Goal: Book appointment/travel/reservation

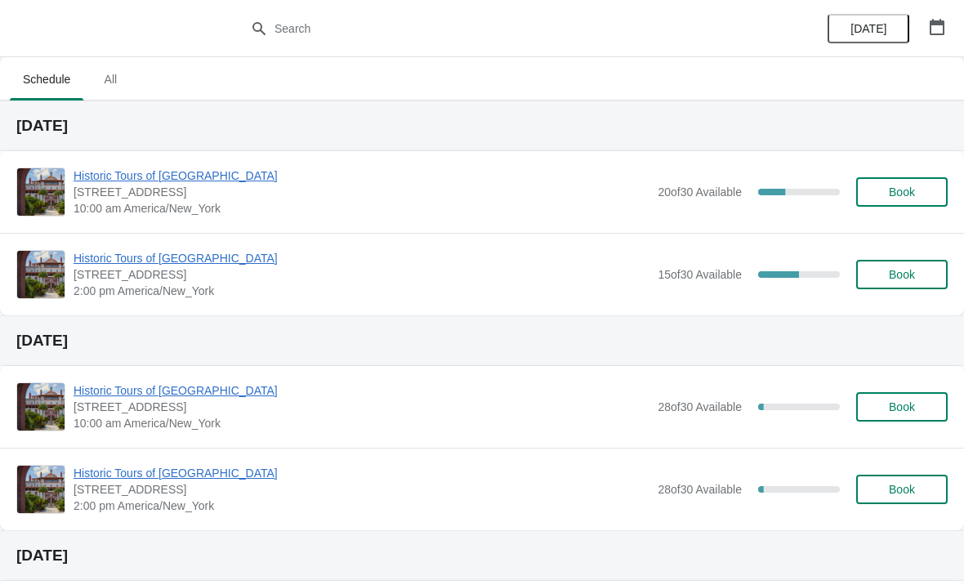
click at [900, 275] on span "Book" at bounding box center [902, 274] width 26 height 13
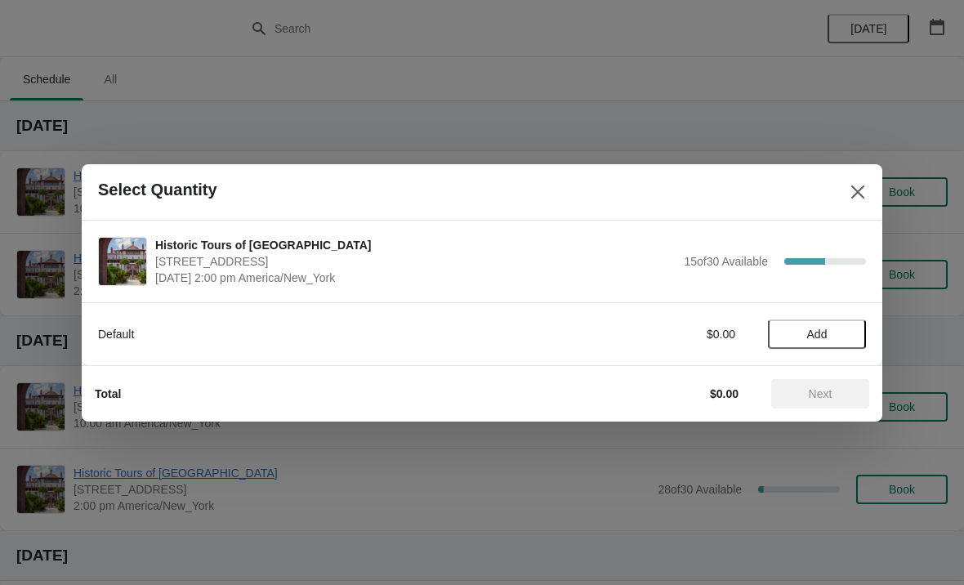
click at [816, 340] on span "Add" at bounding box center [817, 334] width 20 height 13
click at [837, 328] on icon at bounding box center [845, 333] width 17 height 17
click at [844, 330] on icon at bounding box center [845, 333] width 17 height 17
click at [837, 335] on icon at bounding box center [845, 333] width 17 height 17
click at [820, 398] on span "Next" at bounding box center [821, 393] width 24 height 13
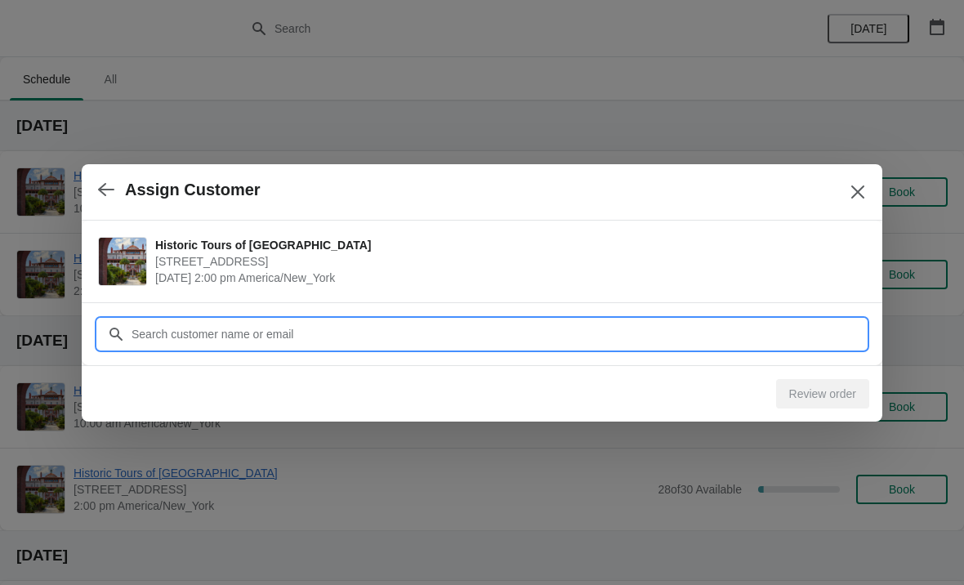
click at [558, 336] on input "Customer" at bounding box center [498, 333] width 735 height 29
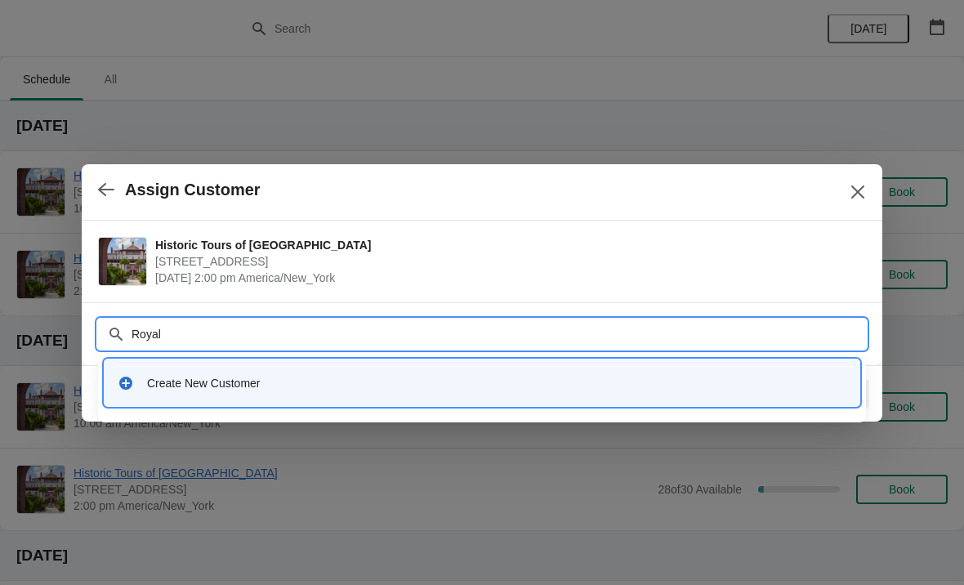
type input "Royal"
click at [297, 394] on div "Create New Customer" at bounding box center [482, 382] width 742 height 33
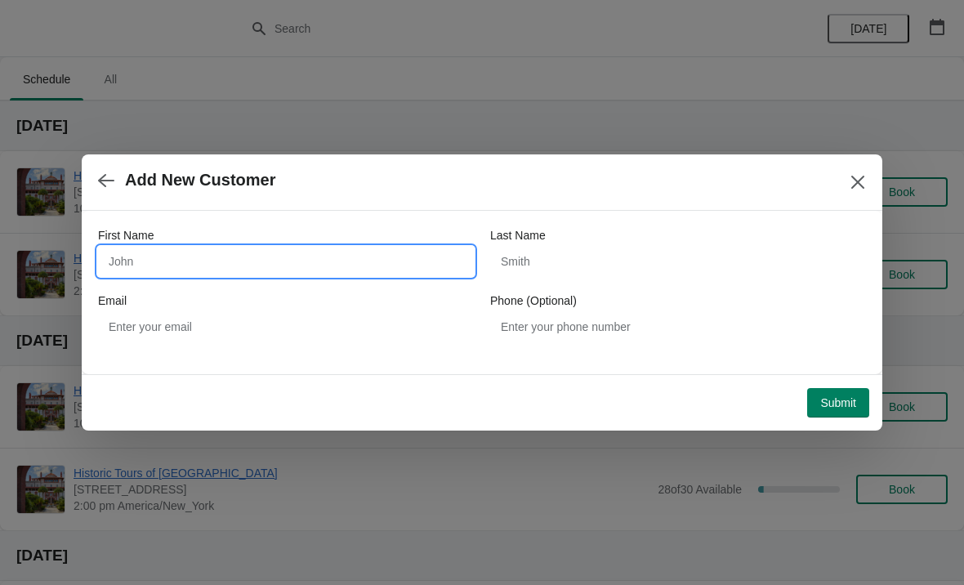
click at [275, 263] on input "First Name" at bounding box center [286, 261] width 376 height 29
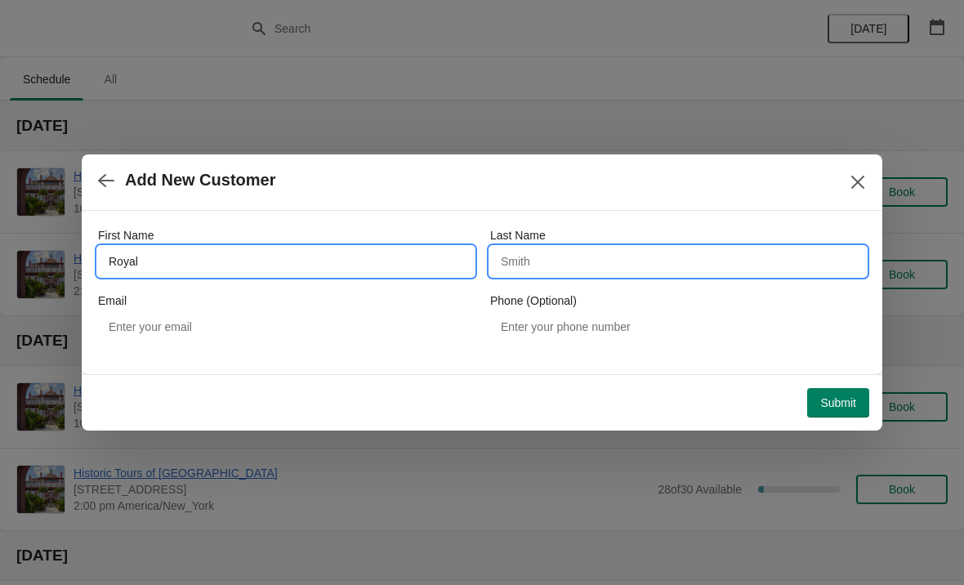
click at [584, 252] on input "Last Name" at bounding box center [678, 261] width 376 height 29
click at [356, 265] on input "Royal" at bounding box center [286, 261] width 376 height 29
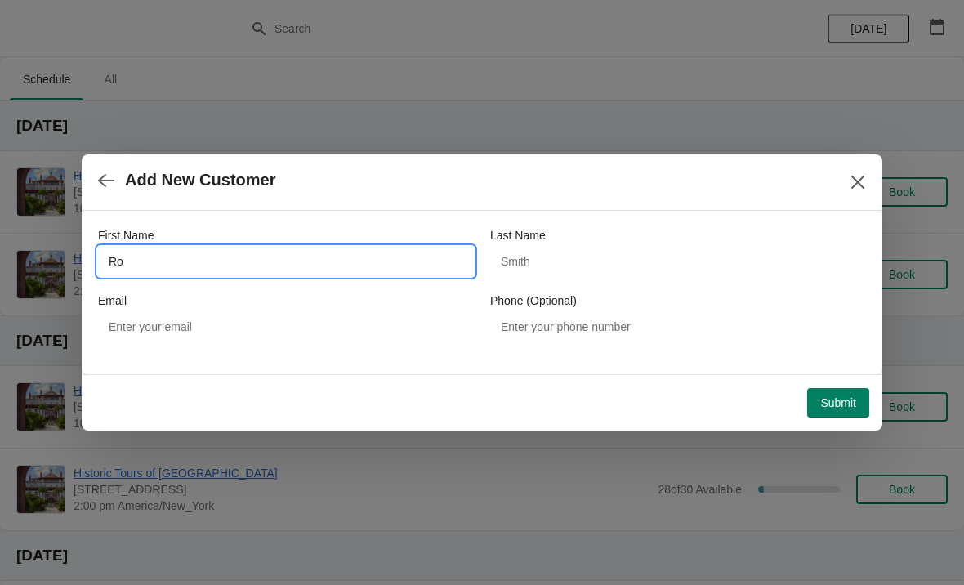
type input "R"
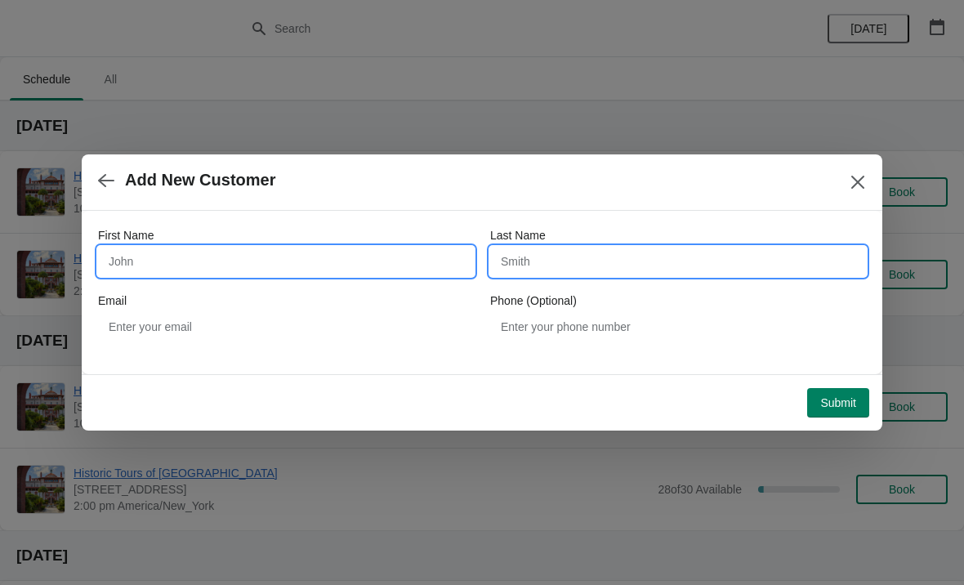
click at [556, 261] on input "Last Name" at bounding box center [678, 261] width 376 height 29
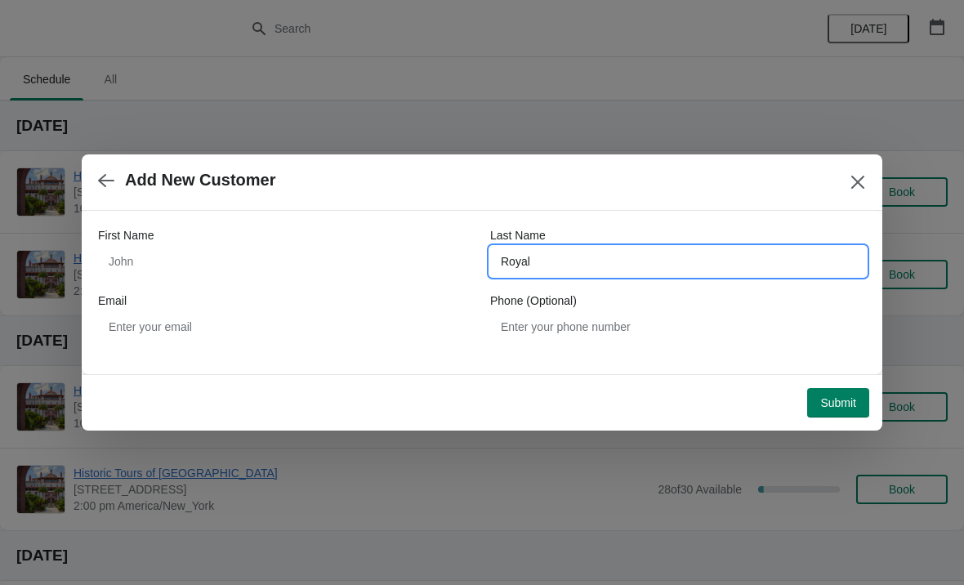
type input "Royal"
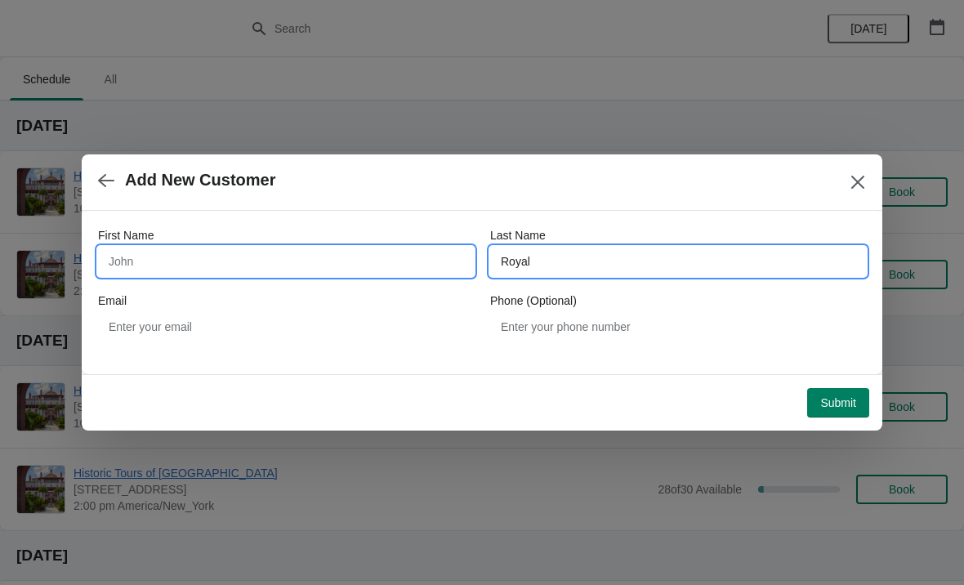
click at [346, 253] on input "First Name" at bounding box center [286, 261] width 376 height 29
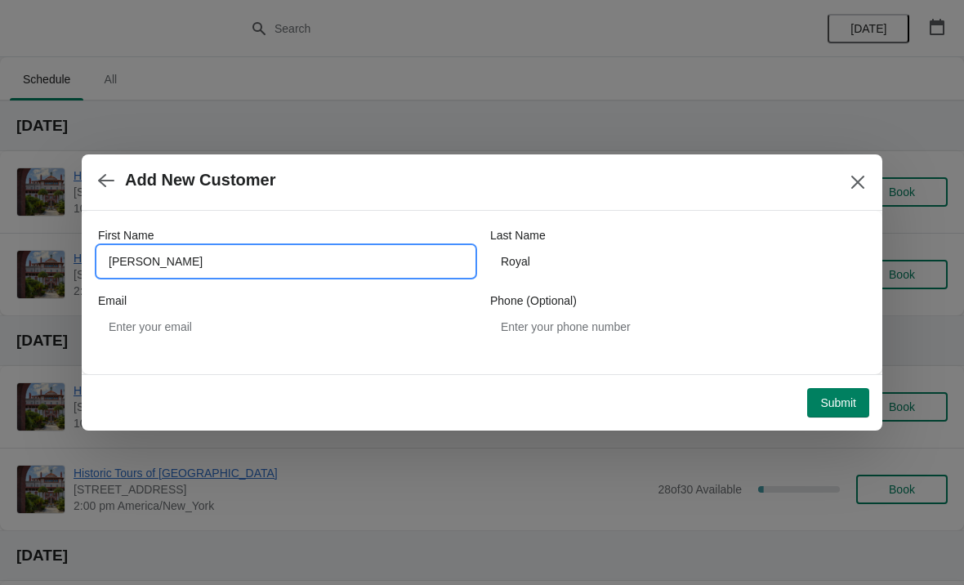
type input "Matt"
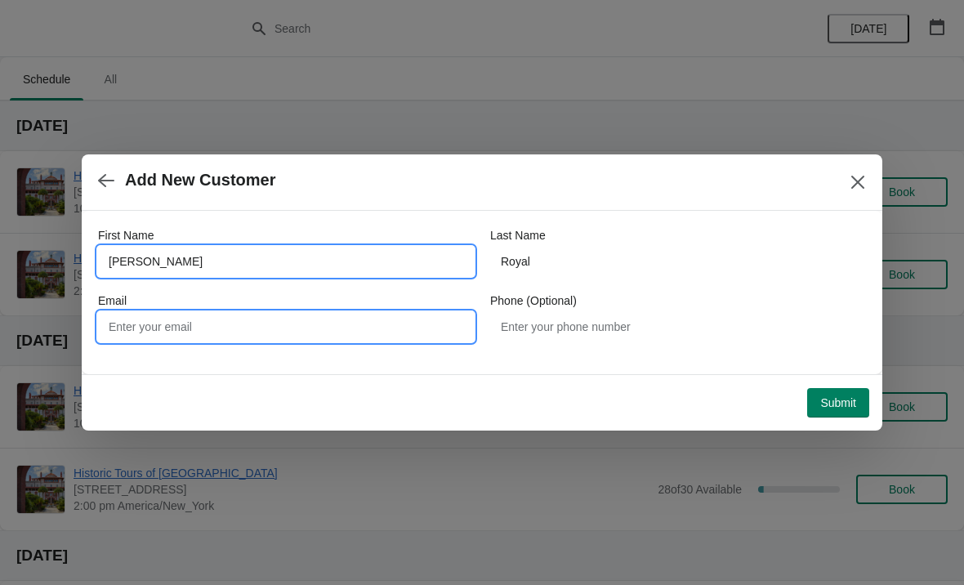
click at [316, 335] on input "Email" at bounding box center [286, 326] width 376 height 29
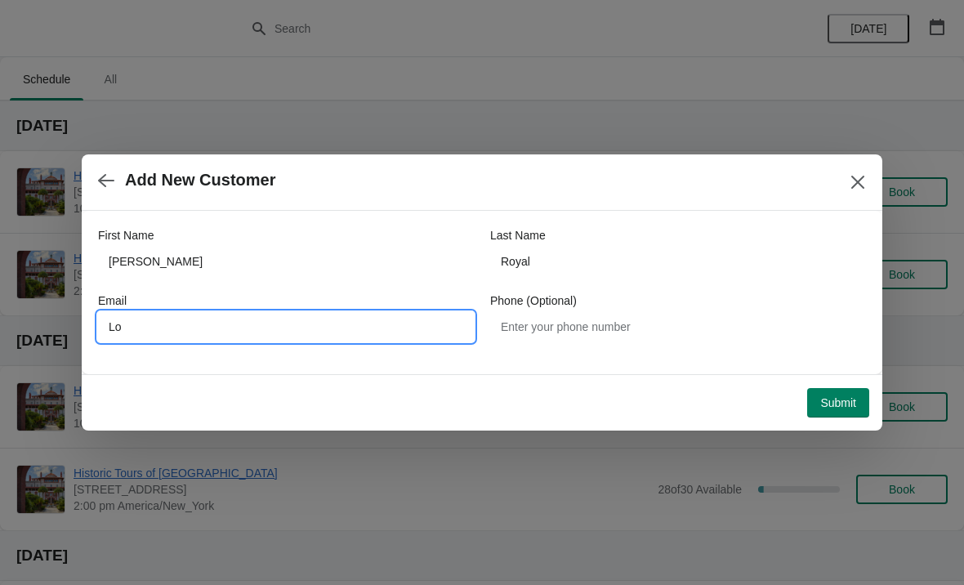
type input "L"
type input "Matthew.royal42@gmail.com"
click at [842, 404] on span "Submit" at bounding box center [838, 402] width 36 height 13
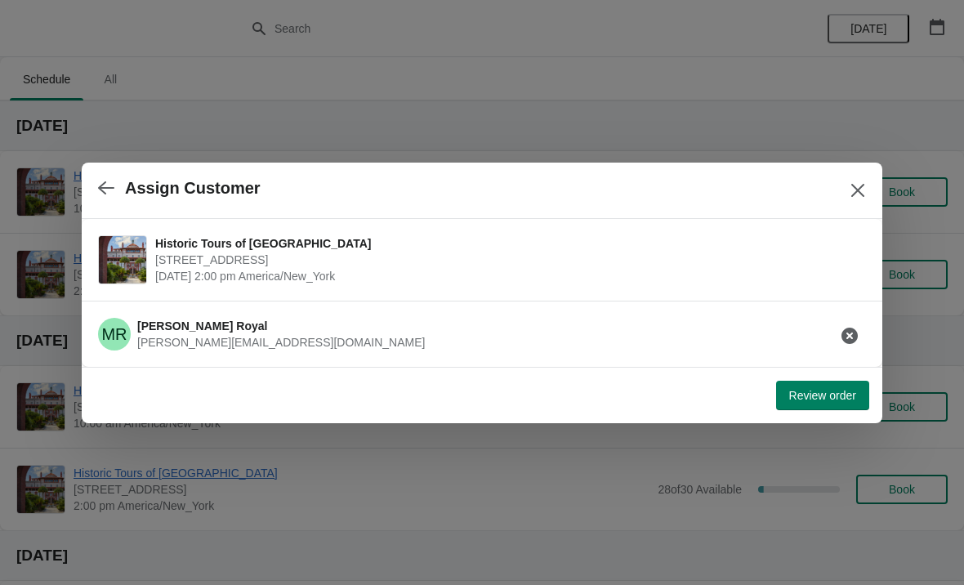
click at [826, 399] on span "Review order" at bounding box center [822, 395] width 67 height 13
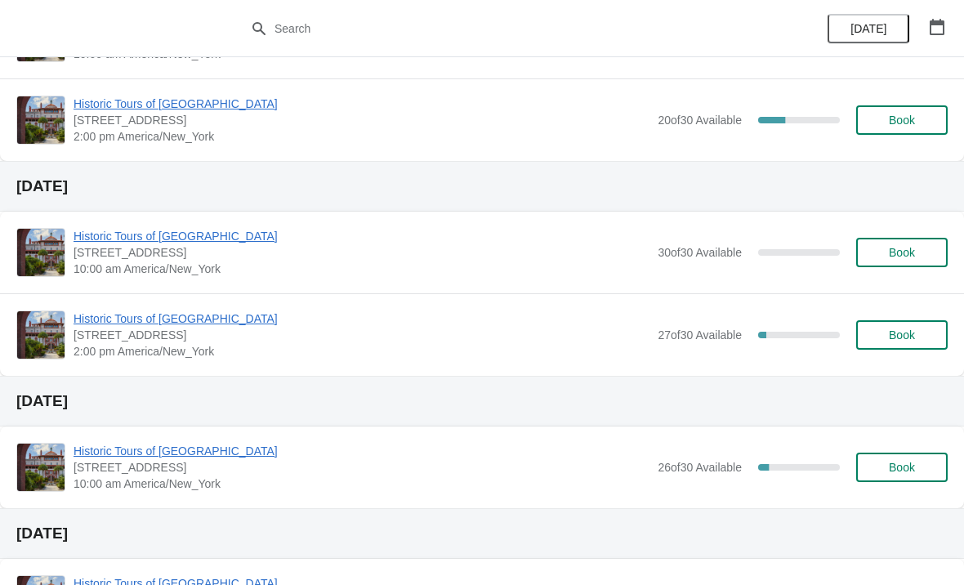
scroll to position [1124, 0]
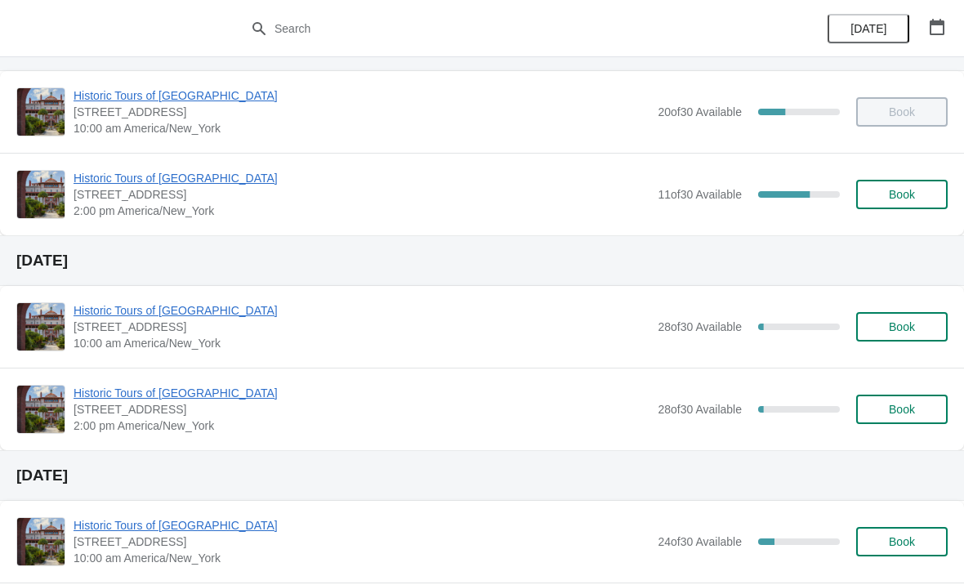
scroll to position [83, 0]
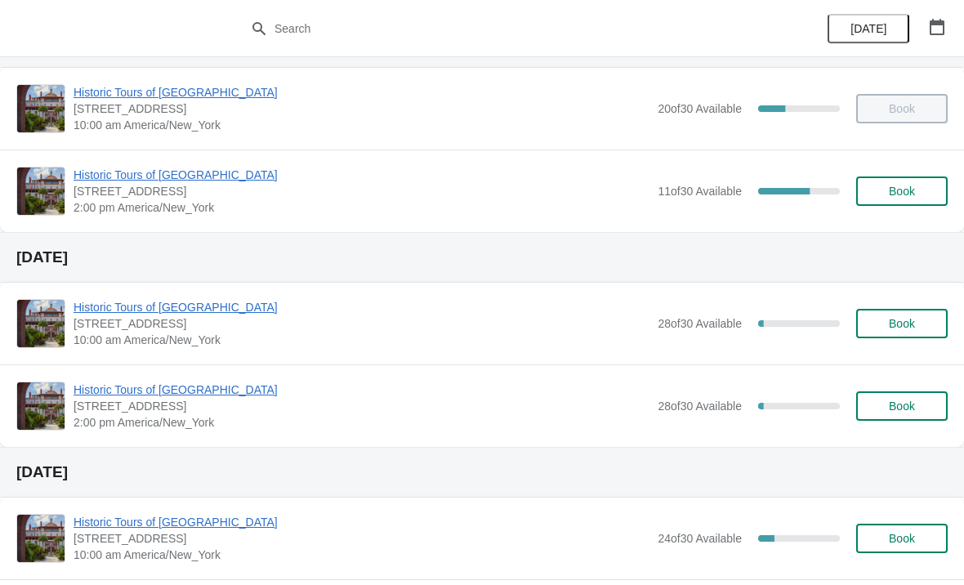
click at [886, 328] on span "Book" at bounding box center [902, 323] width 62 height 13
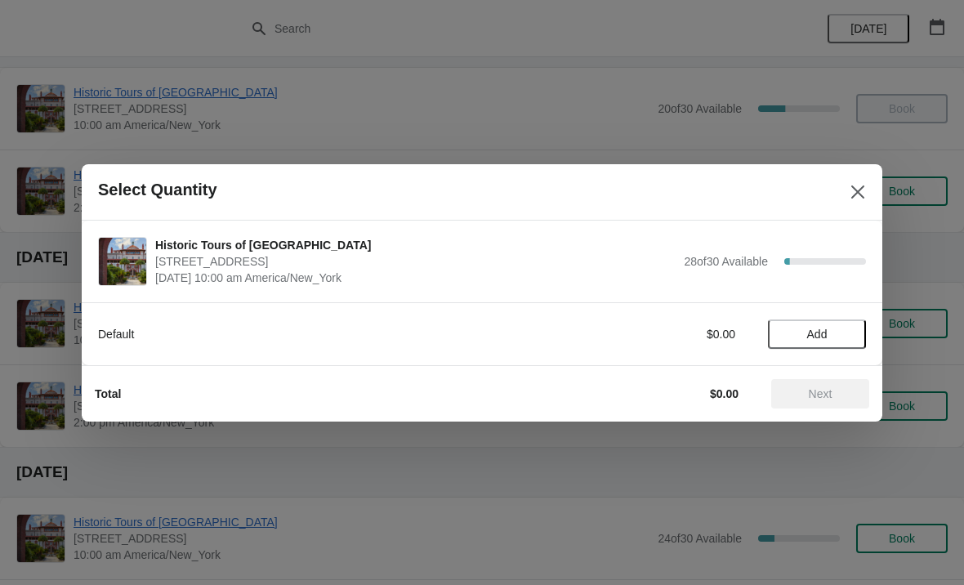
click at [834, 329] on span "Add" at bounding box center [817, 334] width 69 height 13
click at [849, 330] on icon at bounding box center [845, 333] width 17 height 17
click at [842, 337] on icon at bounding box center [845, 333] width 17 height 17
click at [848, 335] on icon at bounding box center [845, 333] width 17 height 17
click at [840, 341] on icon at bounding box center [845, 333] width 17 height 17
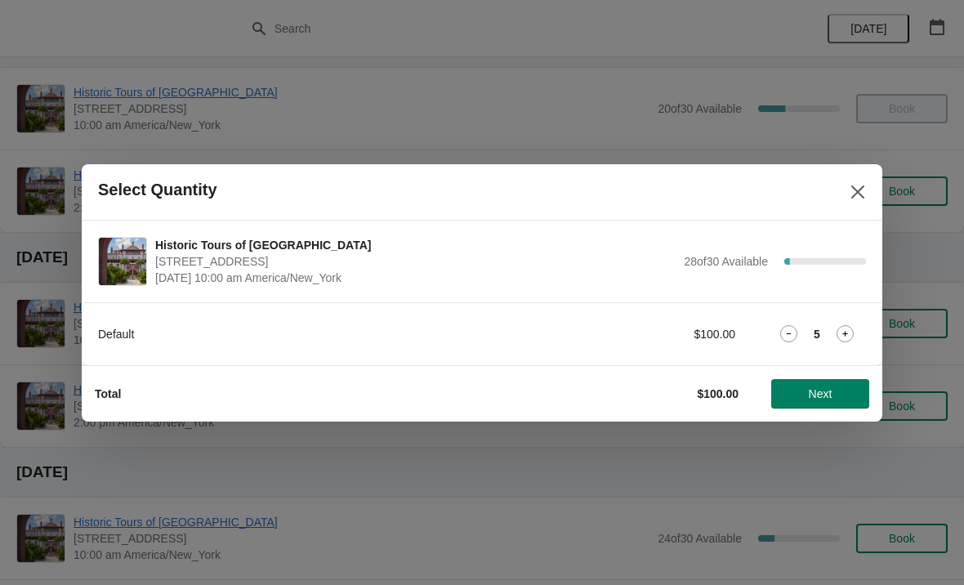
click at [850, 328] on icon at bounding box center [845, 333] width 17 height 17
click at [843, 334] on icon at bounding box center [845, 334] width 6 height 6
click at [841, 338] on icon at bounding box center [845, 333] width 17 height 17
click at [819, 395] on span "Next" at bounding box center [821, 393] width 24 height 13
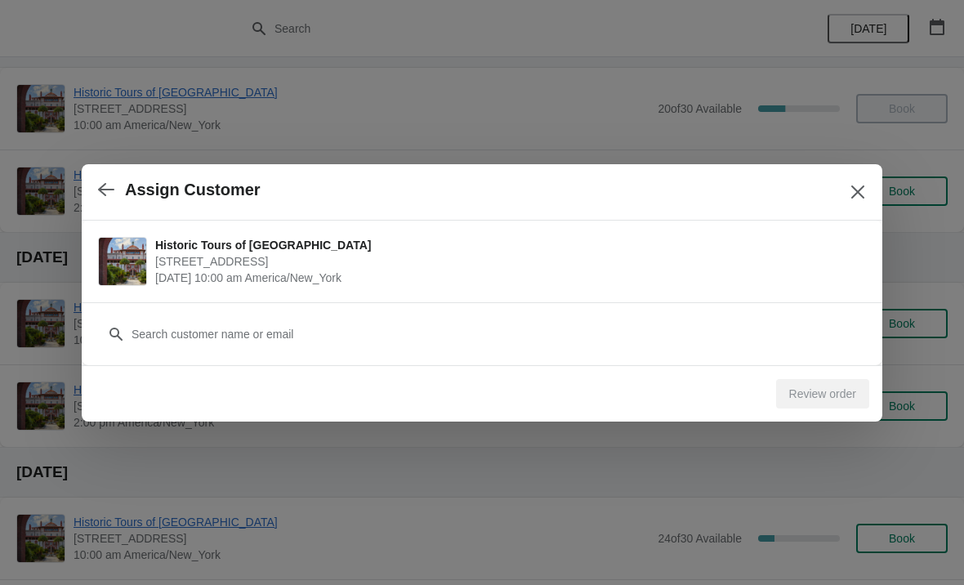
click at [106, 178] on button "button" at bounding box center [106, 190] width 29 height 32
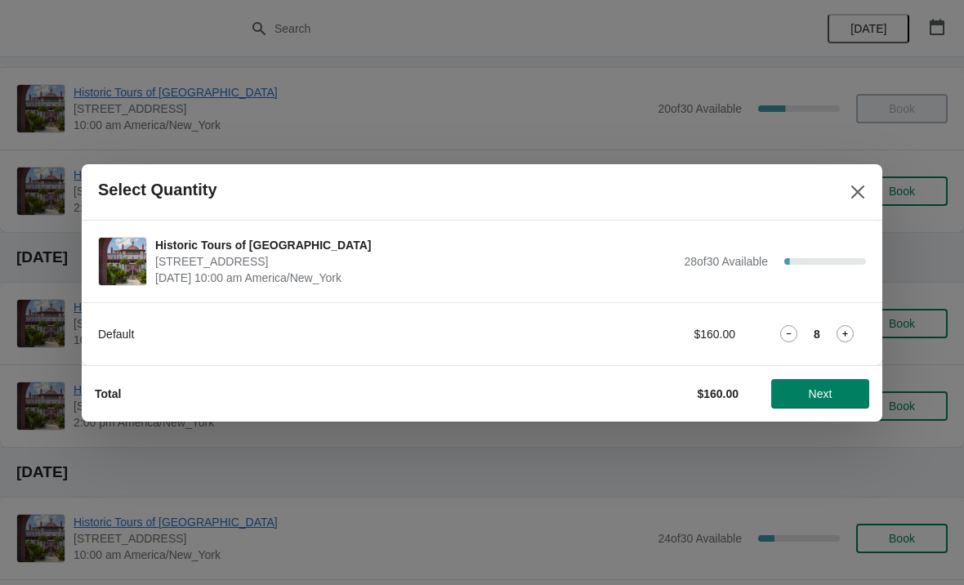
click at [824, 391] on span "Next" at bounding box center [821, 393] width 24 height 13
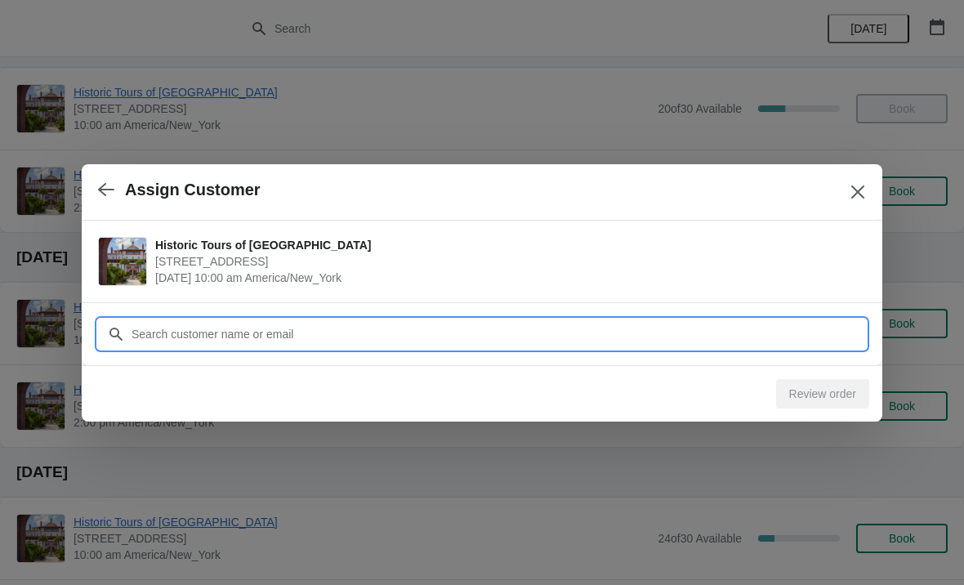
click at [559, 330] on input "Customer" at bounding box center [498, 333] width 735 height 29
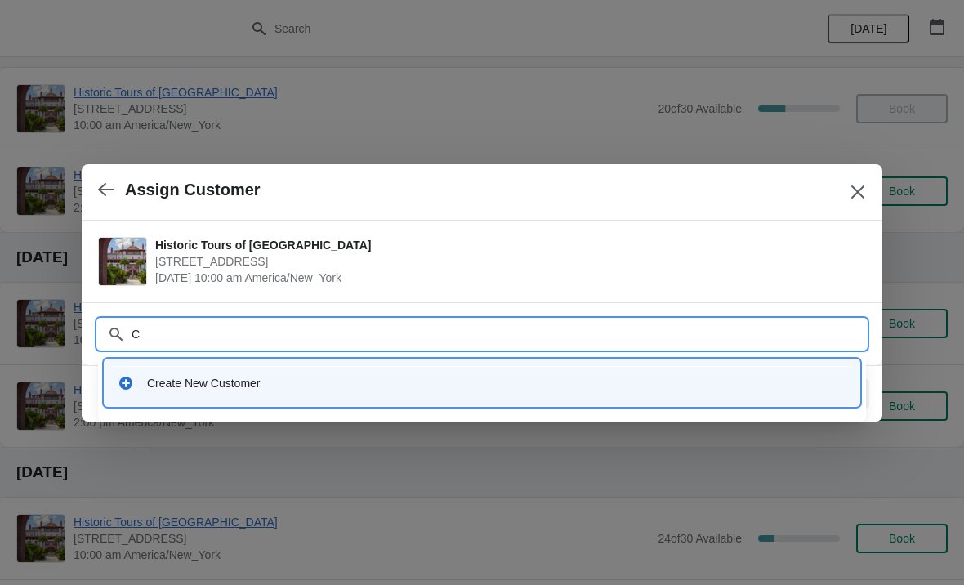
type input "C"
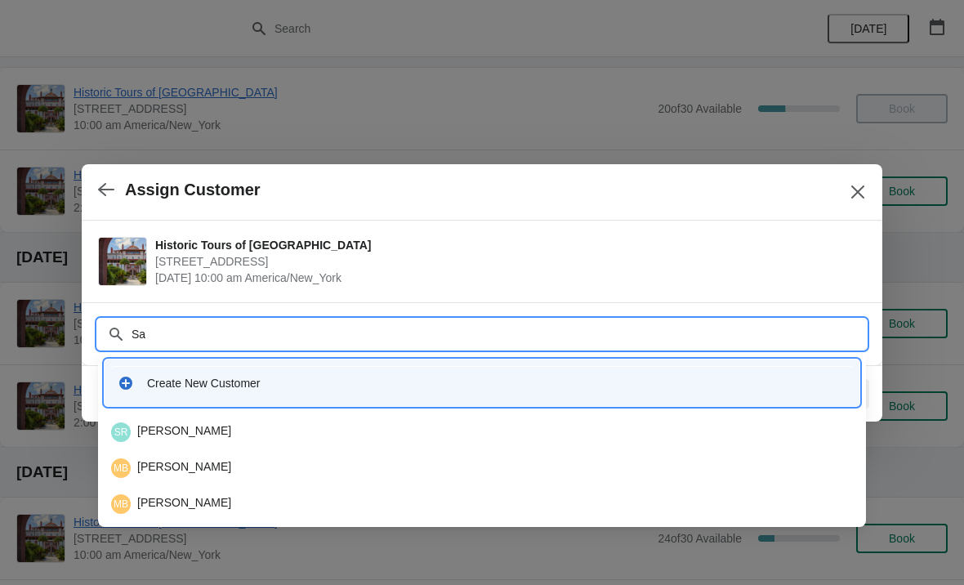
type input "S"
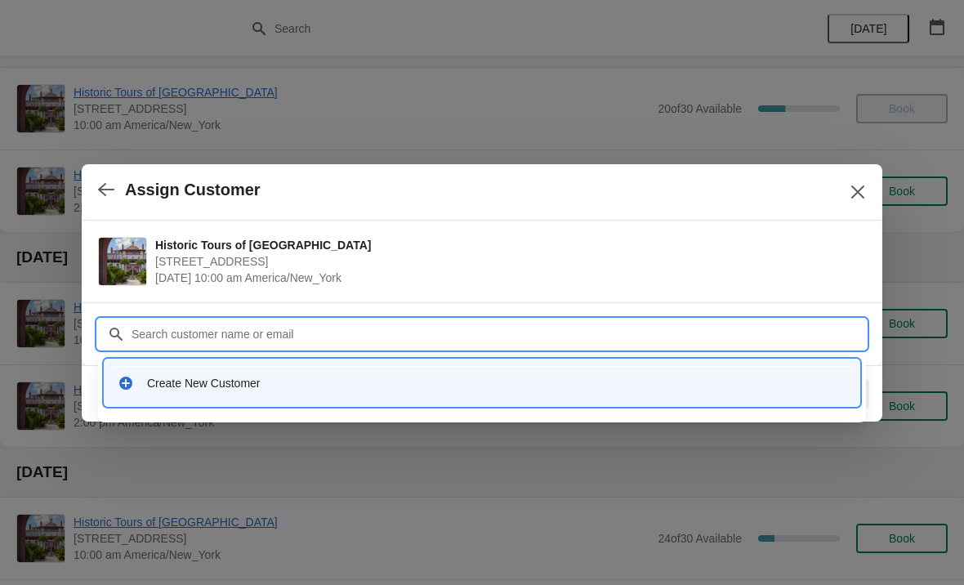
type input "C"
type input "Sharel"
click at [387, 387] on div "Create New Customer" at bounding box center [496, 383] width 699 height 16
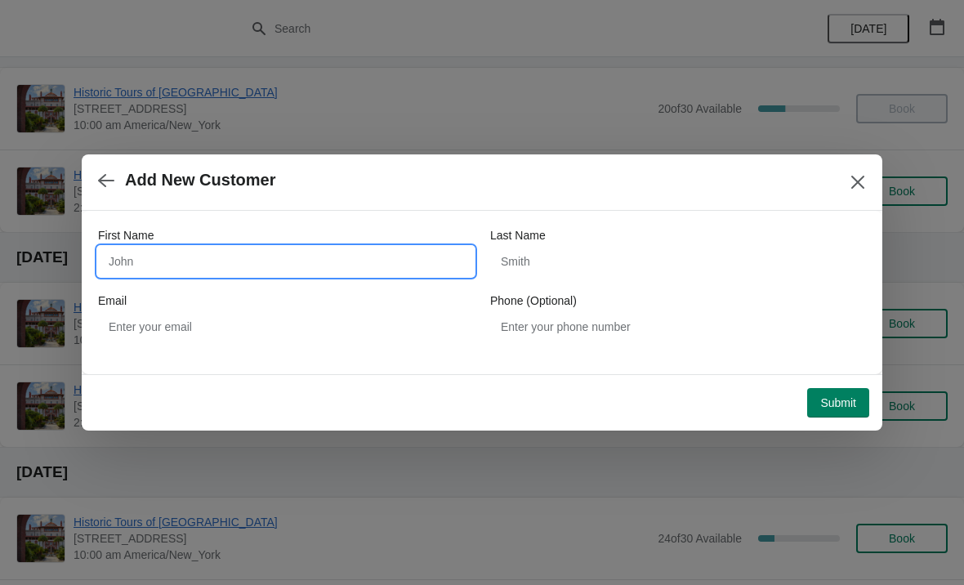
click at [304, 268] on input "First Name" at bounding box center [286, 261] width 376 height 29
type input "Sharel"
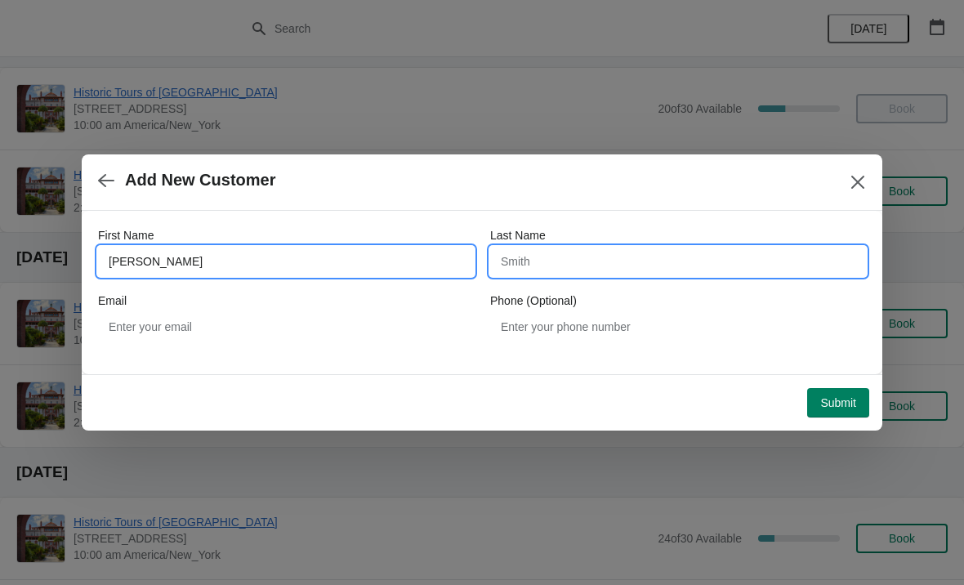
click at [592, 259] on input "Last Name" at bounding box center [678, 261] width 376 height 29
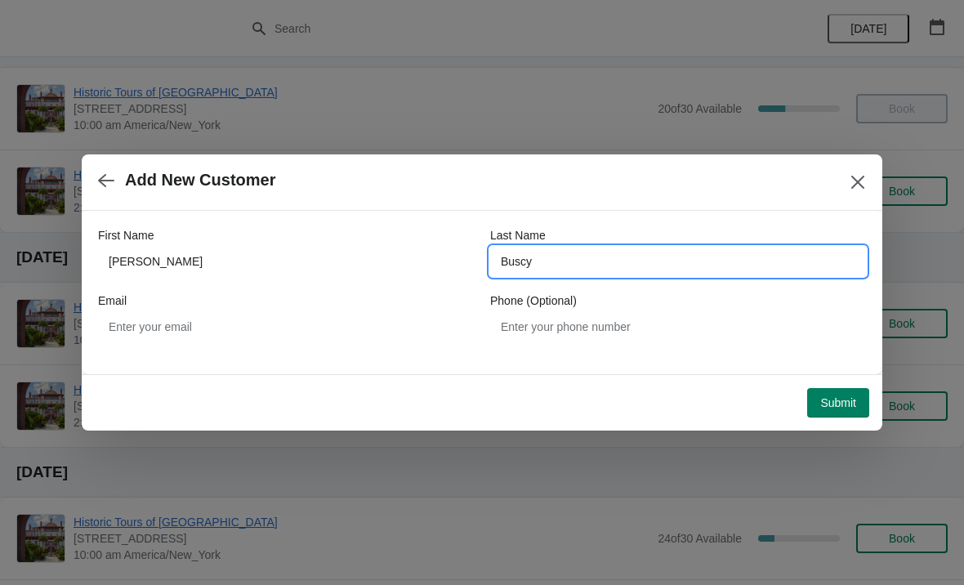
type input "Buscy"
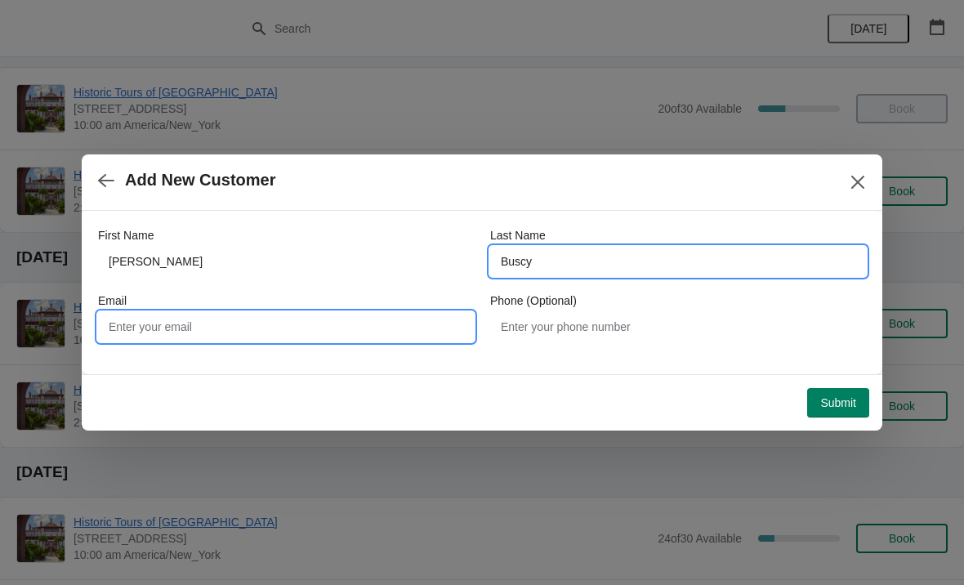
click at [337, 327] on input "Email" at bounding box center [286, 326] width 376 height 29
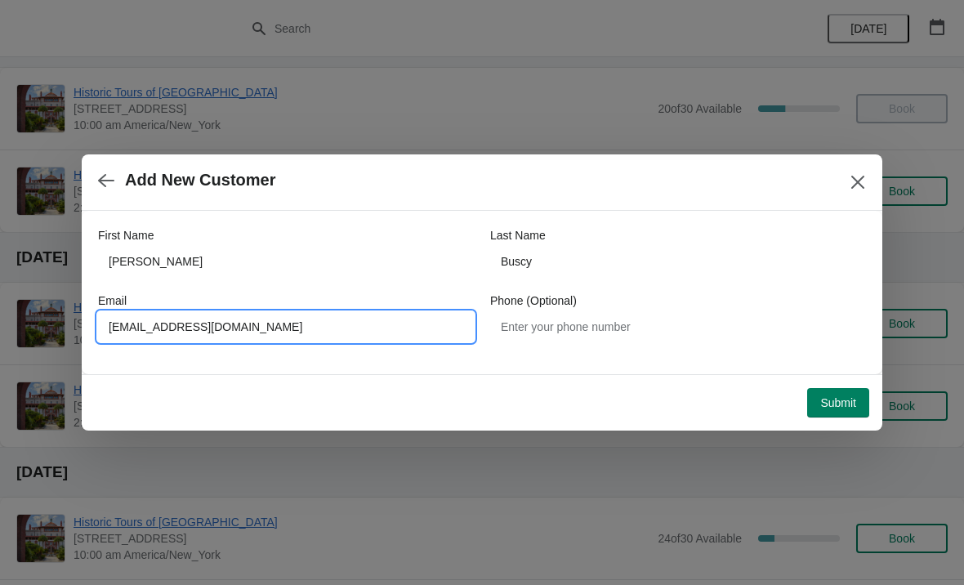
type input "Buzzsharel@aol.com"
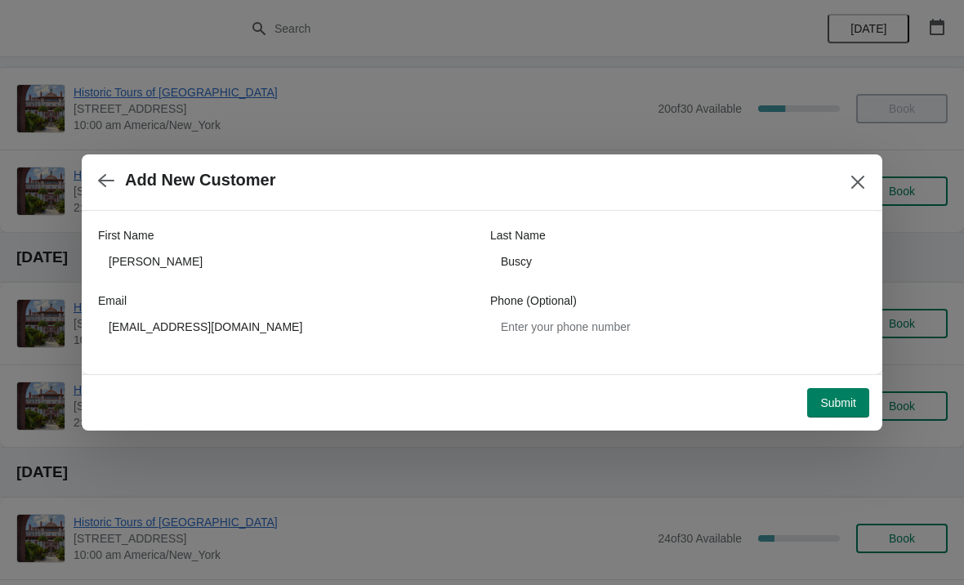
click at [853, 404] on span "Submit" at bounding box center [838, 402] width 36 height 13
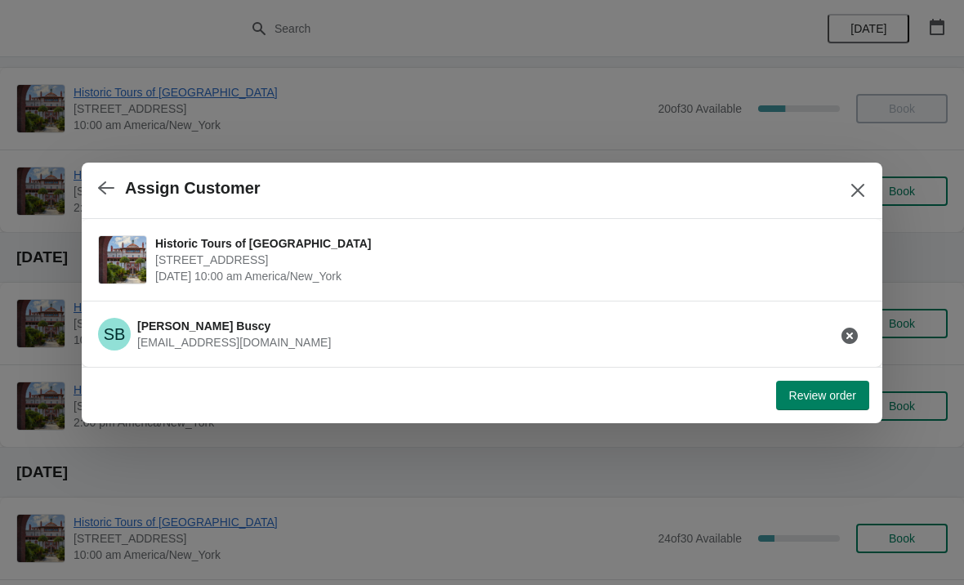
click at [822, 394] on span "Review order" at bounding box center [822, 395] width 67 height 13
